Goal: Find specific page/section: Find specific page/section

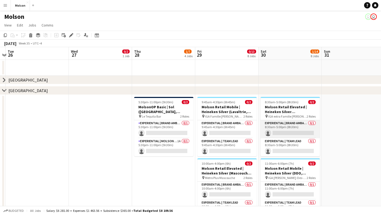
scroll to position [5, 0]
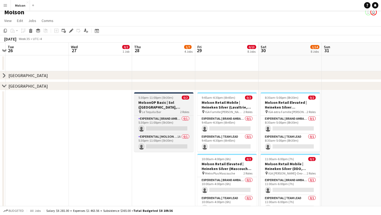
click at [182, 104] on h3 "MolsonOP Basic | Sol (Montreal, QC)" at bounding box center [163, 105] width 59 height 10
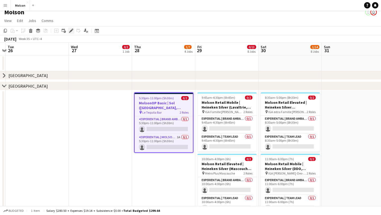
click at [70, 29] on icon "Edit" at bounding box center [71, 31] width 4 height 4
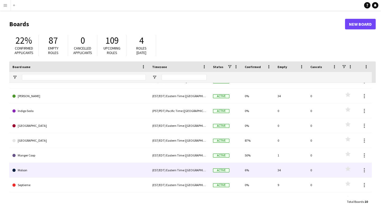
click at [92, 165] on link "Molson" at bounding box center [78, 170] width 133 height 15
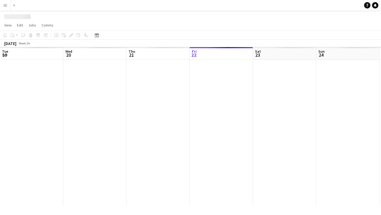
scroll to position [0, 127]
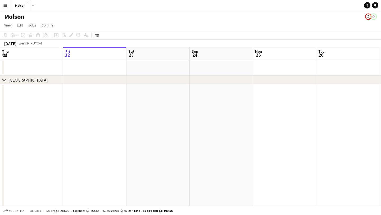
click at [5, 80] on icon at bounding box center [4, 80] width 4 height 2
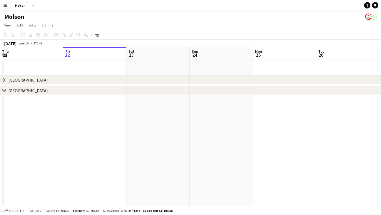
scroll to position [11, 0]
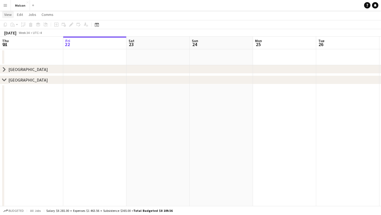
click at [8, 13] on span "View" at bounding box center [7, 14] width 7 height 5
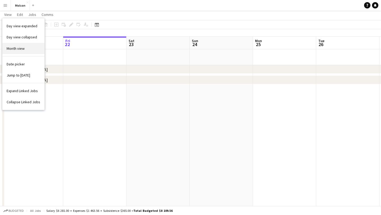
click at [28, 50] on link "Month view" at bounding box center [23, 48] width 42 height 11
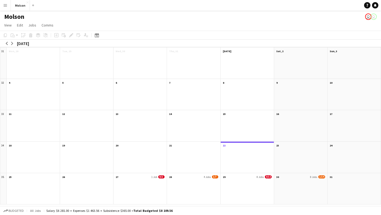
scroll to position [0, 0]
click at [196, 177] on app-month-view-date-header "28 4 Jobs 1/7" at bounding box center [193, 176] width 53 height 7
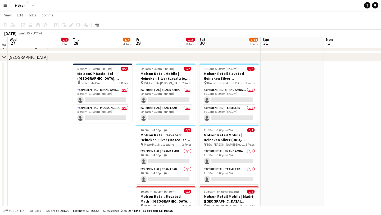
scroll to position [34, 0]
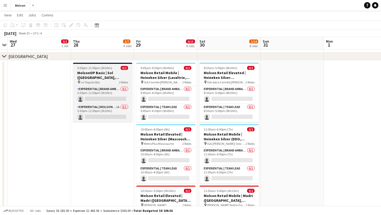
click at [114, 80] on div "pin Le Tequila Bar 2 Roles" at bounding box center [102, 82] width 59 height 4
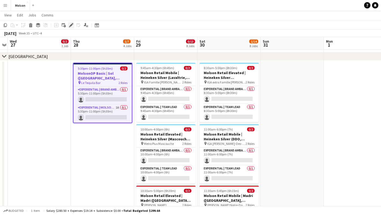
click at [69, 24] on icon "Edit" at bounding box center [71, 25] width 4 height 4
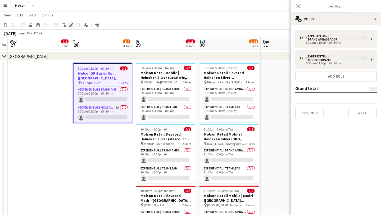
type input "*******"
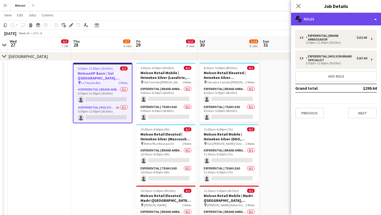
click at [330, 19] on div "multiple-users-add Roles" at bounding box center [336, 19] width 90 height 13
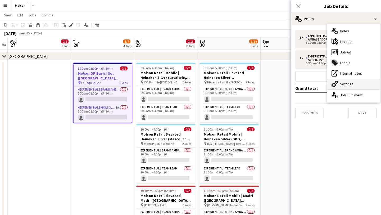
click at [353, 84] on div "cog-double-3 Settings" at bounding box center [354, 84] width 52 height 11
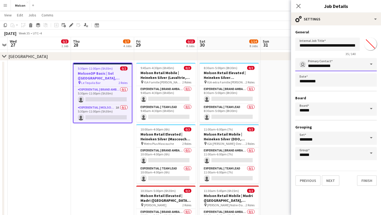
click at [332, 67] on input "**********" at bounding box center [337, 64] width 82 height 13
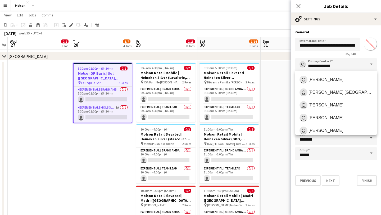
click at [373, 65] on span at bounding box center [371, 64] width 11 height 13
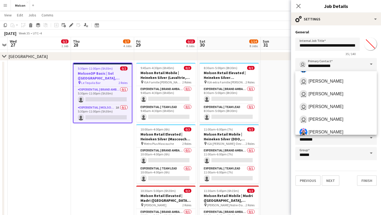
scroll to position [77, 0]
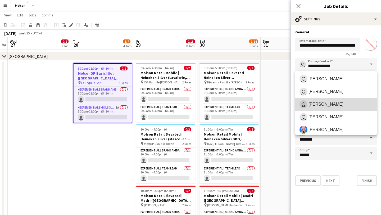
click at [338, 104] on span "Lysandre Dorval" at bounding box center [326, 104] width 35 height 5
type input "**********"
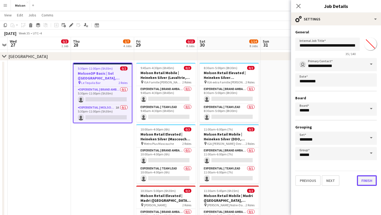
click at [370, 182] on button "Finish" at bounding box center [367, 180] width 20 height 11
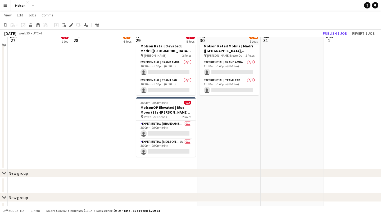
scroll to position [185, 0]
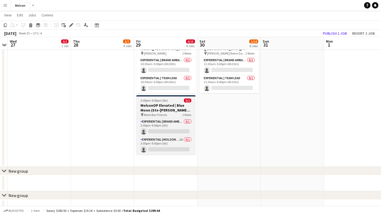
click at [184, 109] on h3 "MolsonOP Elevated | Blue Moon (Ste-Therese, QC)" at bounding box center [165, 108] width 59 height 10
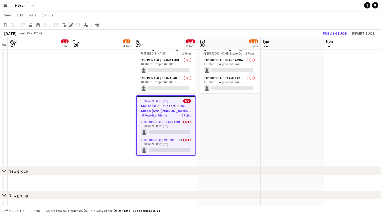
click at [71, 24] on icon at bounding box center [71, 25] width 3 height 3
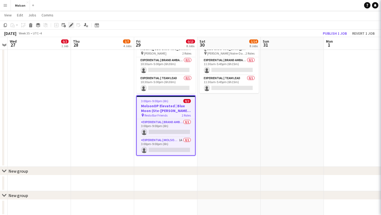
type input "*******"
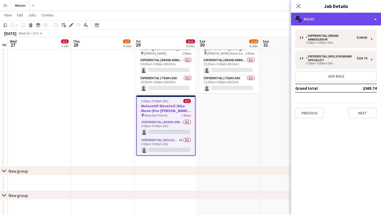
click at [354, 20] on div "multiple-users-add Roles" at bounding box center [336, 19] width 90 height 13
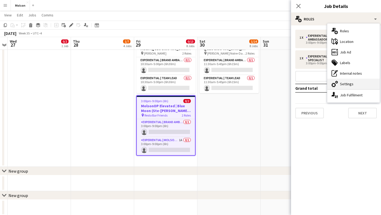
click at [348, 82] on div "cog-double-3 Settings" at bounding box center [354, 84] width 52 height 11
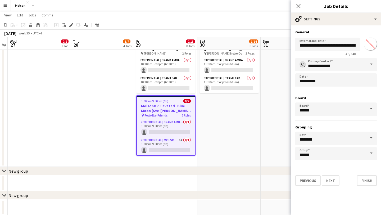
click at [343, 61] on input "**********" at bounding box center [337, 64] width 82 height 13
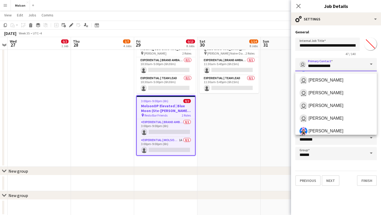
scroll to position [78, 0]
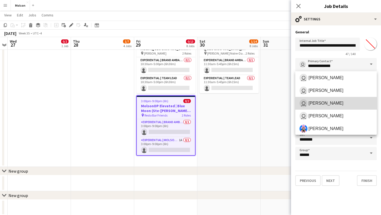
click at [323, 104] on span "Lysandre Dorval" at bounding box center [326, 103] width 35 height 5
type input "**********"
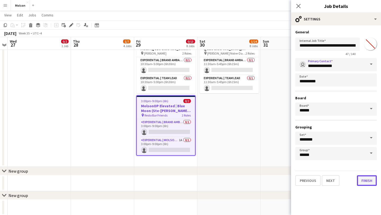
click at [368, 181] on button "Finish" at bounding box center [367, 180] width 20 height 11
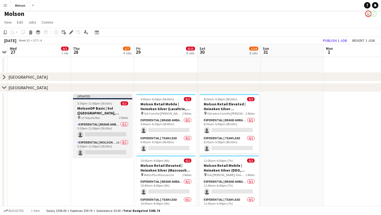
scroll to position [0, 0]
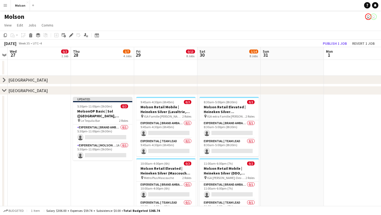
click at [5, 6] on app-icon "Menu" at bounding box center [5, 5] width 4 height 4
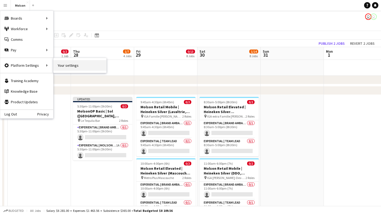
click at [63, 66] on link "Your settings" at bounding box center [79, 65] width 53 height 11
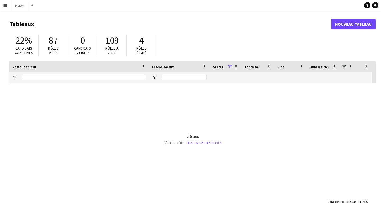
click at [201, 142] on link "Réinitialiser les filtres" at bounding box center [204, 143] width 35 height 4
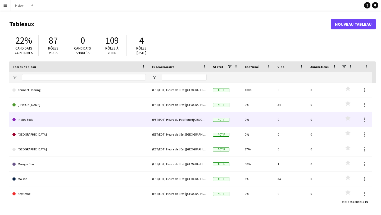
scroll to position [15, 0]
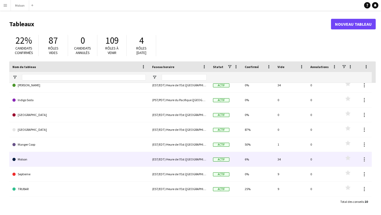
click at [42, 159] on link "Molson" at bounding box center [78, 159] width 133 height 15
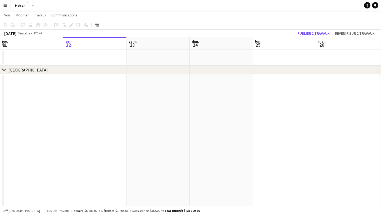
click at [5, 70] on icon "chevron-right" at bounding box center [4, 70] width 4 height 4
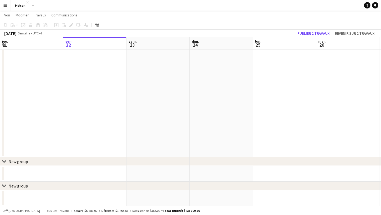
click at [11, 160] on div "New group" at bounding box center [18, 161] width 20 height 5
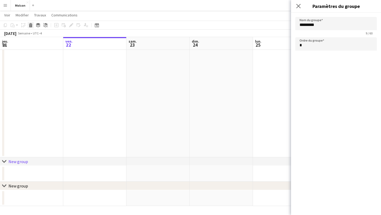
click at [30, 25] on icon at bounding box center [30, 26] width 3 height 3
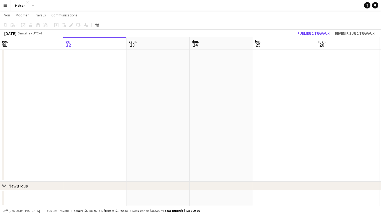
click at [37, 183] on div "chevron-right New group" at bounding box center [190, 186] width 381 height 8
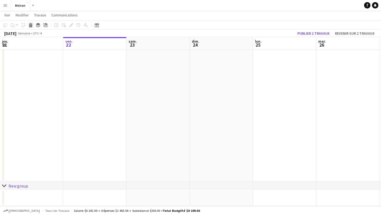
click at [32, 25] on icon at bounding box center [30, 26] width 3 height 3
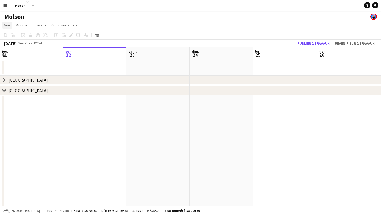
click at [7, 26] on span "Voir" at bounding box center [7, 25] width 6 height 5
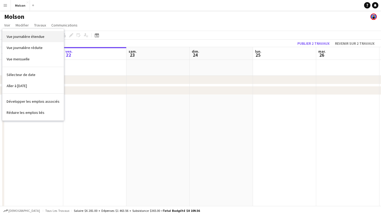
click at [31, 38] on span "Vue journalière étendue" at bounding box center [26, 36] width 38 height 5
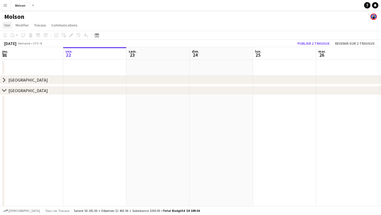
click at [7, 24] on span "Voir" at bounding box center [7, 25] width 6 height 5
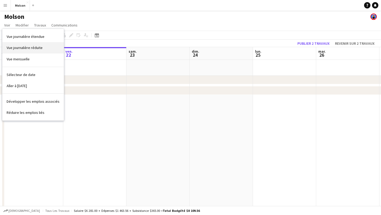
click at [24, 47] on span "Vue journalière réduite" at bounding box center [25, 47] width 36 height 5
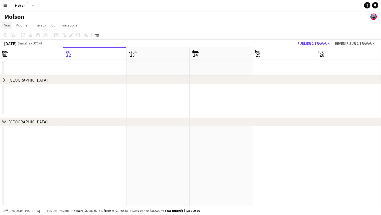
click at [8, 26] on span "Voir" at bounding box center [7, 25] width 6 height 5
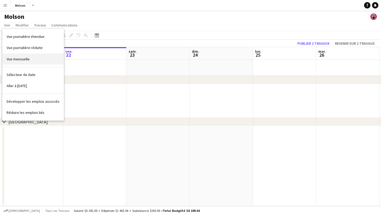
click at [27, 58] on span "Vue mensuelle" at bounding box center [18, 59] width 23 height 5
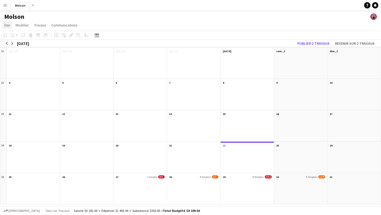
click at [5, 23] on span "Voir" at bounding box center [7, 25] width 6 height 5
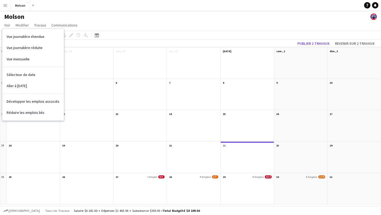
click at [299, 182] on div at bounding box center [300, 192] width 53 height 25
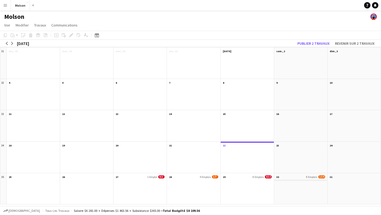
click at [284, 174] on app-month-view-date-header "30 8 Emplois 1/14" at bounding box center [300, 176] width 53 height 7
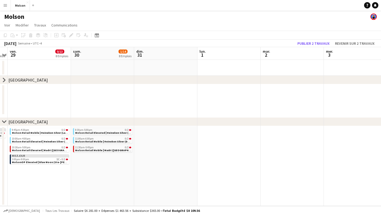
click at [3, 80] on icon "chevron-right" at bounding box center [4, 80] width 4 height 4
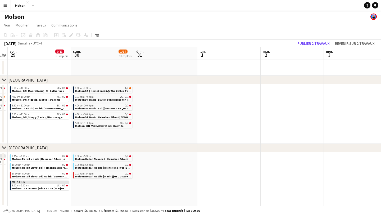
click at [3, 80] on icon at bounding box center [4, 80] width 4 height 2
